Goal: Information Seeking & Learning: Learn about a topic

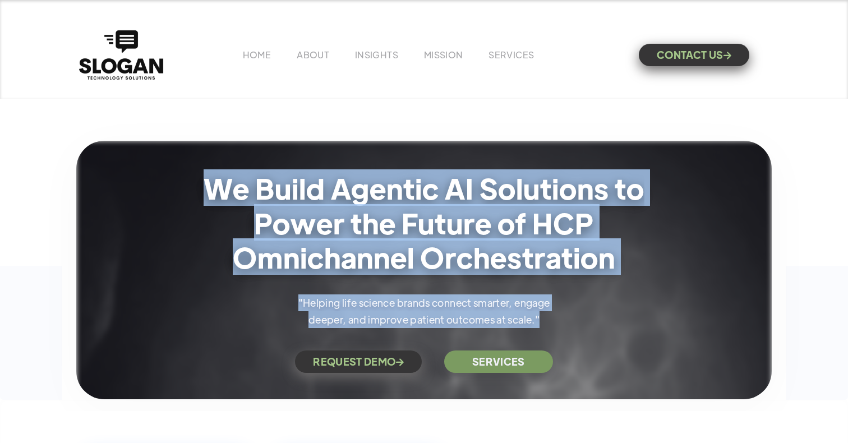
drag, startPoint x: 207, startPoint y: 186, endPoint x: 629, endPoint y: 332, distance: 446.8
click at [629, 332] on div "We Build Agentic AI Solutions to Power the Future of HCP Omnichannel Orchestrat…" at bounding box center [424, 272] width 578 height 202
copy div "We Build Agentic AI Solutions to Power the Future of HCP Omnichannel Orchestrat…"
click at [467, 128] on div "We Build Agentic AI Solutions to Power the Future of HCP Omnichannel Orchestrat…" at bounding box center [424, 208] width 848 height 383
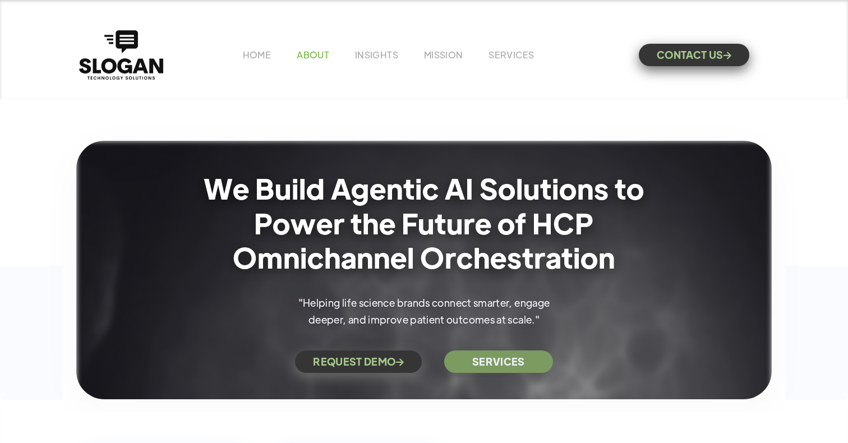
click at [316, 57] on link "ABOUT" at bounding box center [313, 55] width 33 height 12
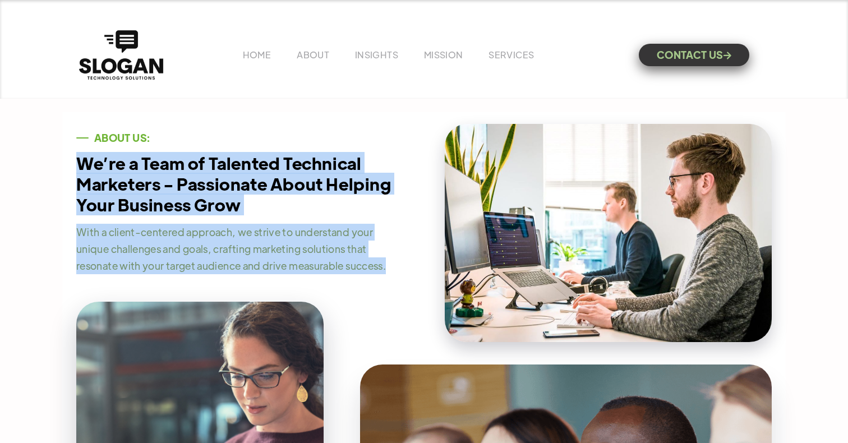
drag, startPoint x: 76, startPoint y: 160, endPoint x: 416, endPoint y: 269, distance: 356.7
copy div "We’re a Team of Talented Technical Marketers - Passionate About Helping Your Bu…"
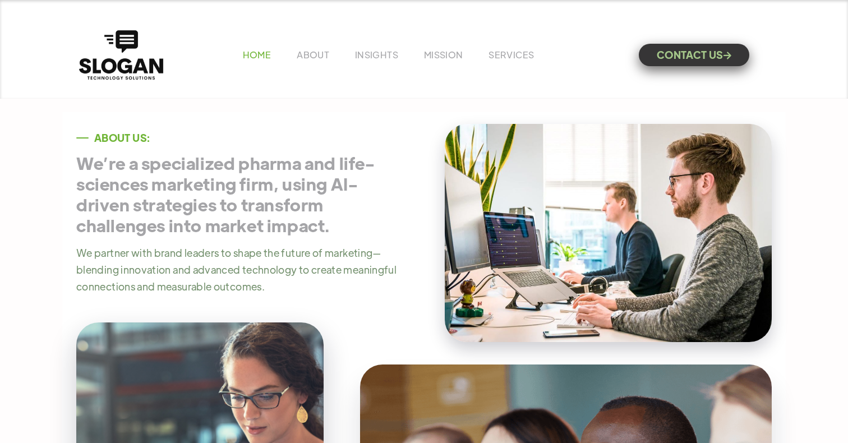
click at [260, 60] on link "HOME" at bounding box center [257, 55] width 28 height 12
